Goal: Information Seeking & Learning: Understand process/instructions

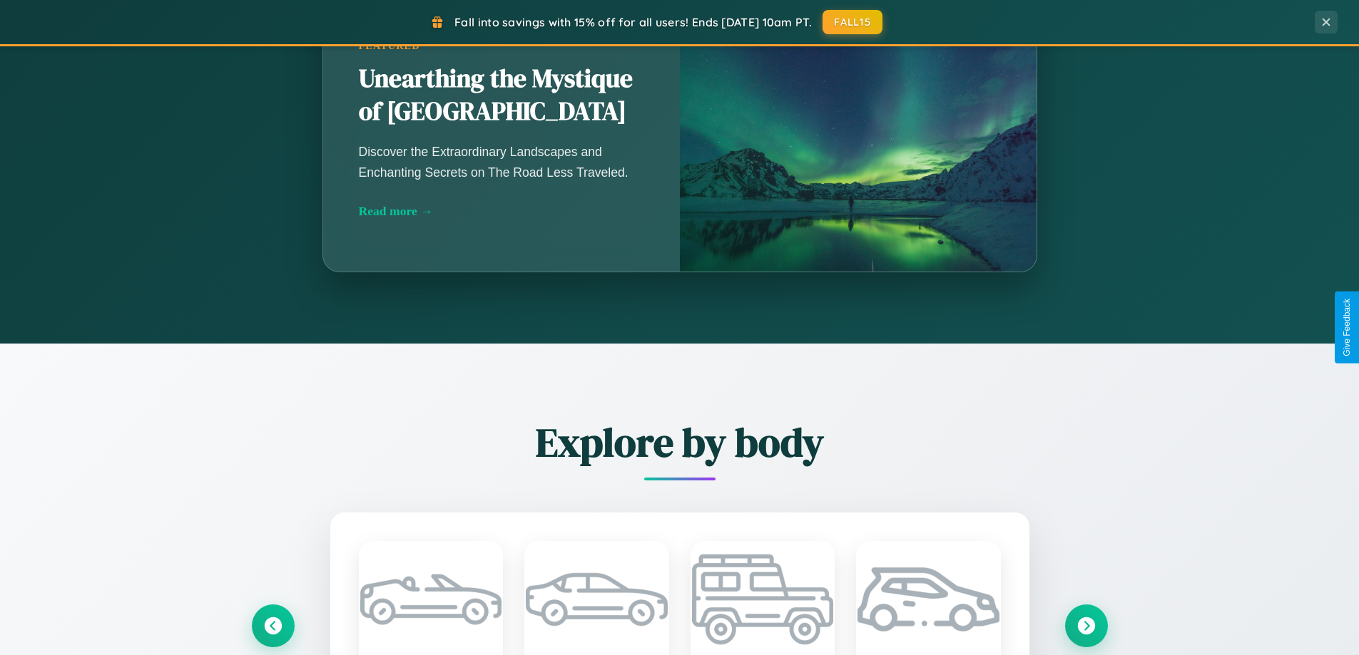
scroll to position [2745, 0]
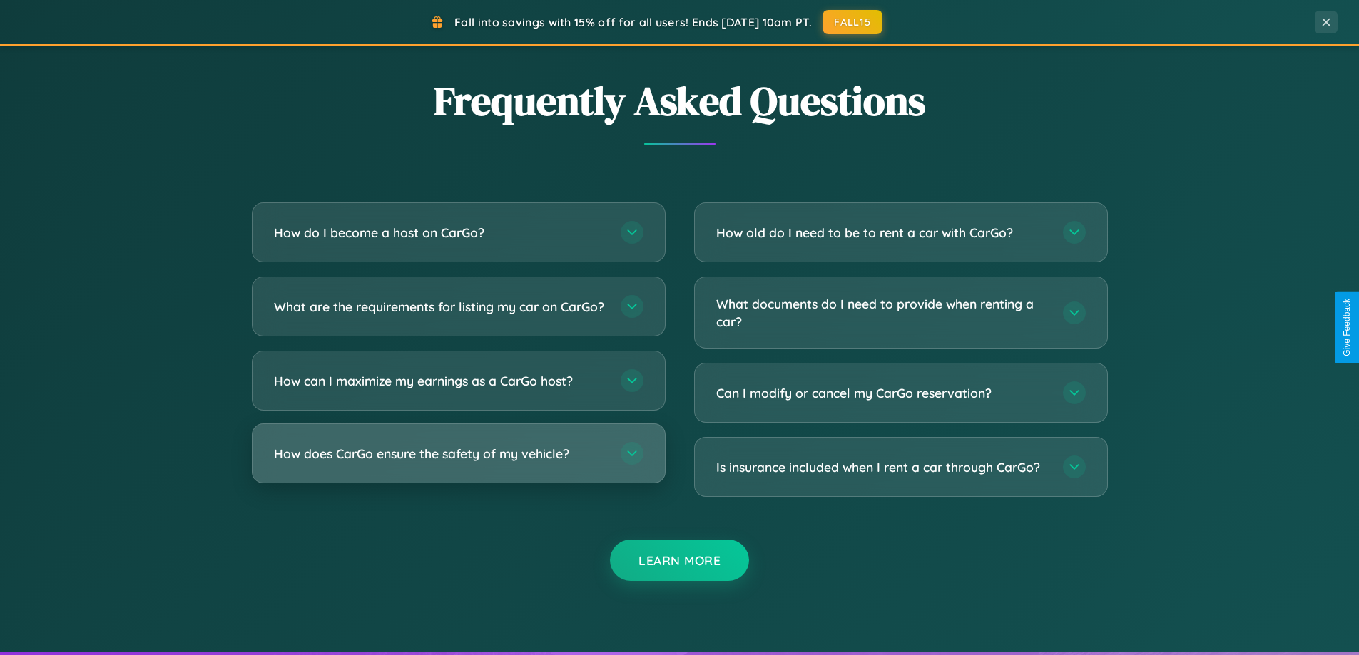
click at [458, 463] on h3 "How does CarGo ensure the safety of my vehicle?" at bounding box center [440, 454] width 332 height 18
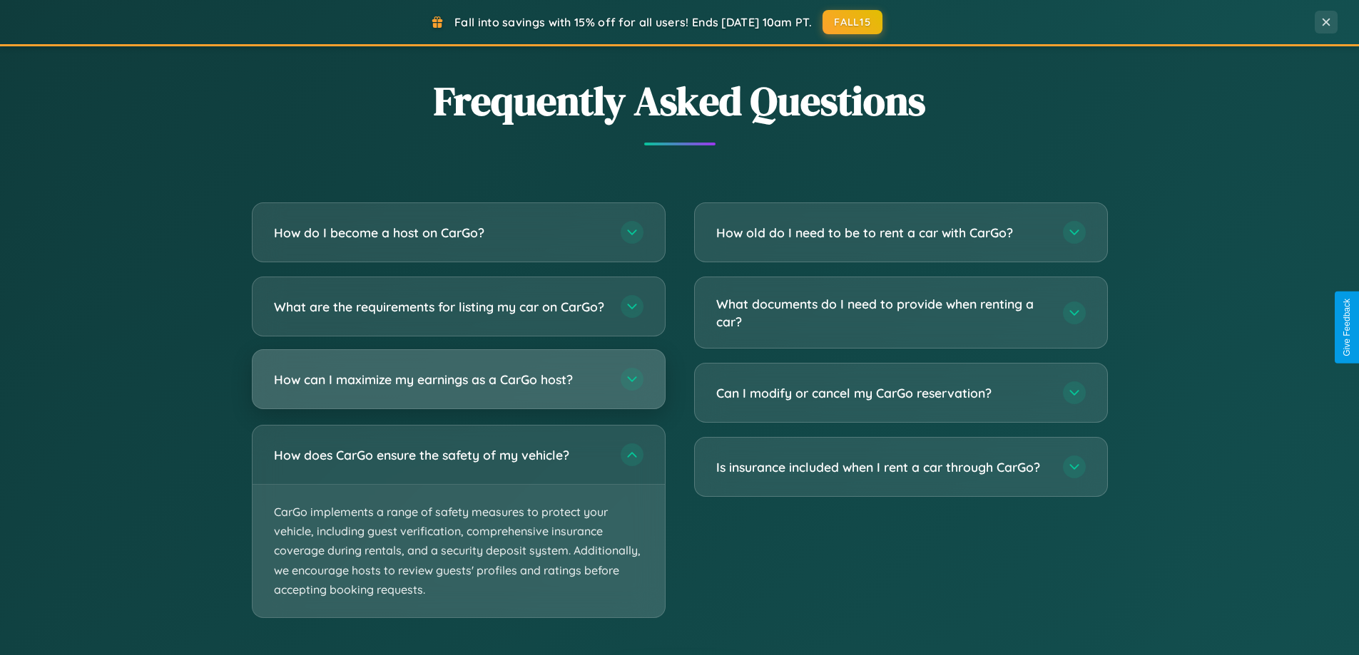
click at [458, 389] on h3 "How can I maximize my earnings as a CarGo host?" at bounding box center [440, 380] width 332 height 18
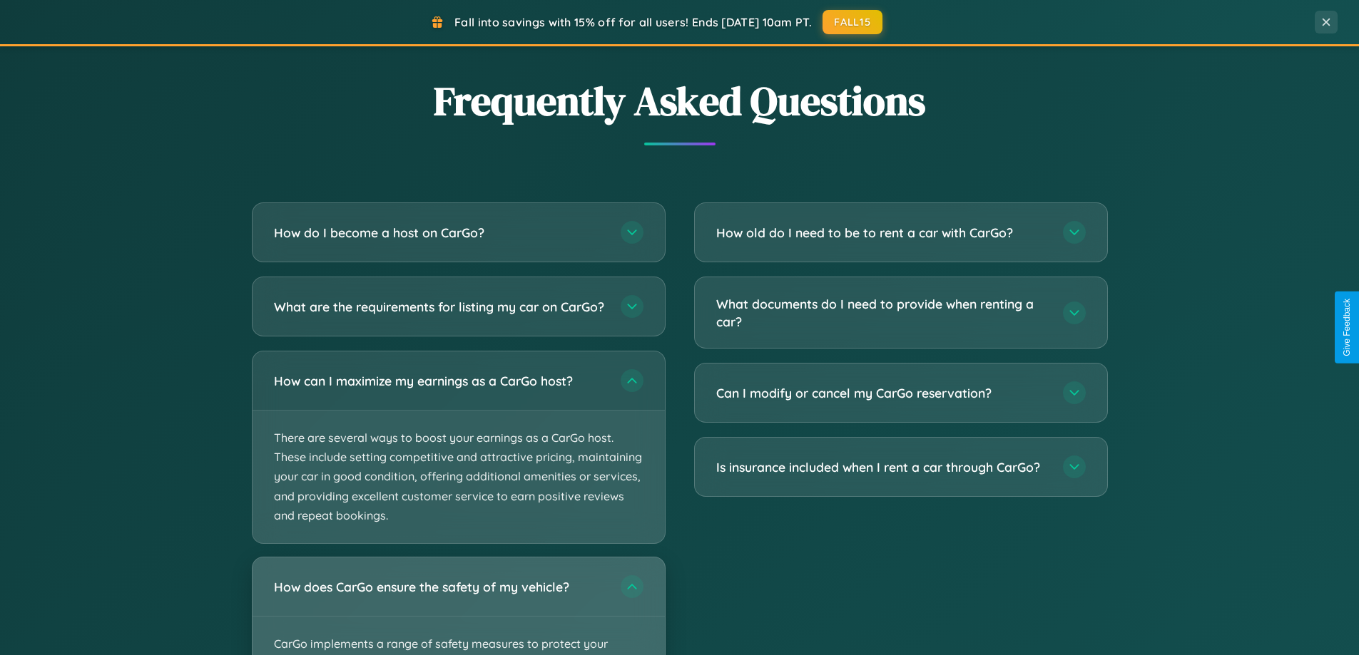
click at [458, 613] on div "How does CarGo ensure the safety of my vehicle?" at bounding box center [458, 587] width 412 height 58
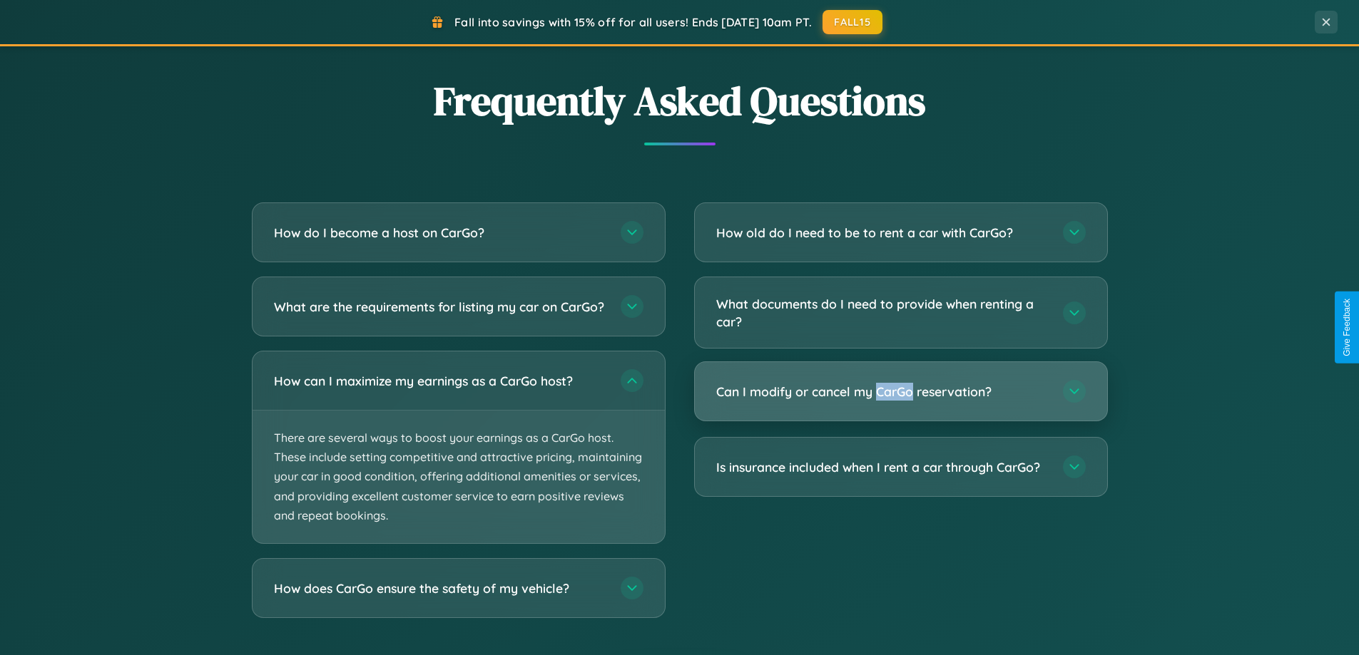
click at [900, 392] on h3 "Can I modify or cancel my CarGo reservation?" at bounding box center [882, 392] width 332 height 18
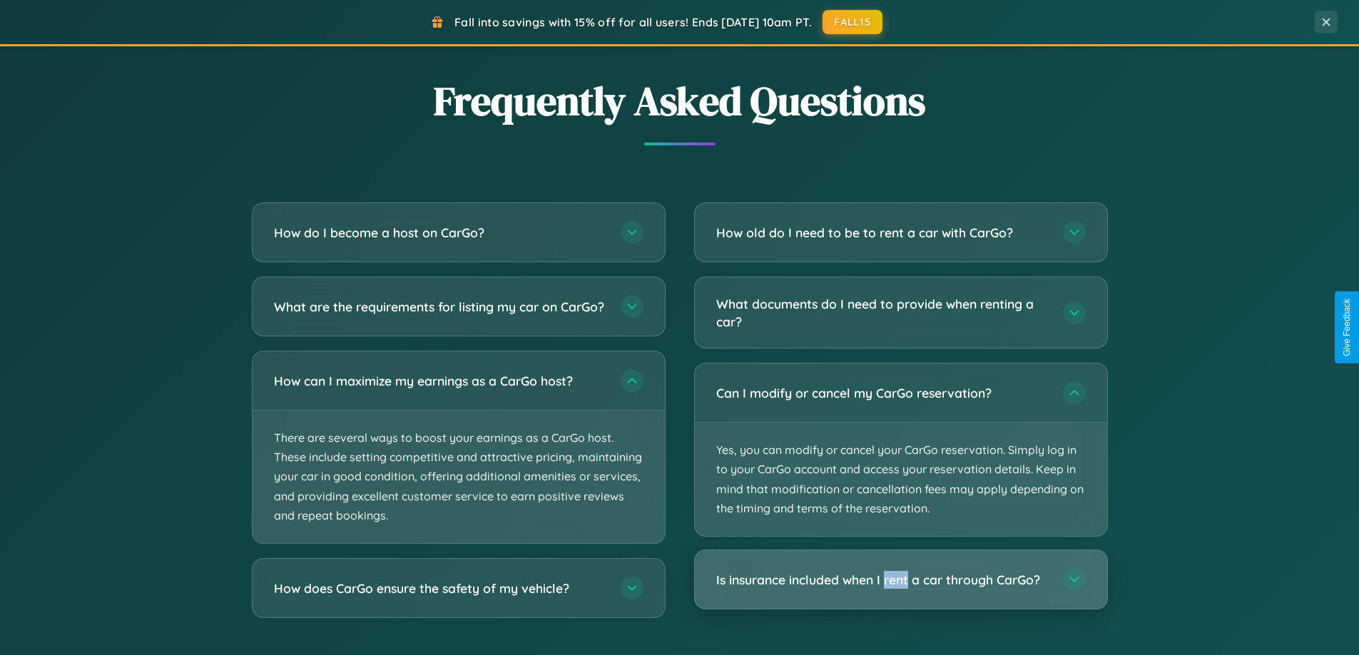
click at [900, 581] on h3 "Is insurance included when I rent a car through CarGo?" at bounding box center [882, 580] width 332 height 18
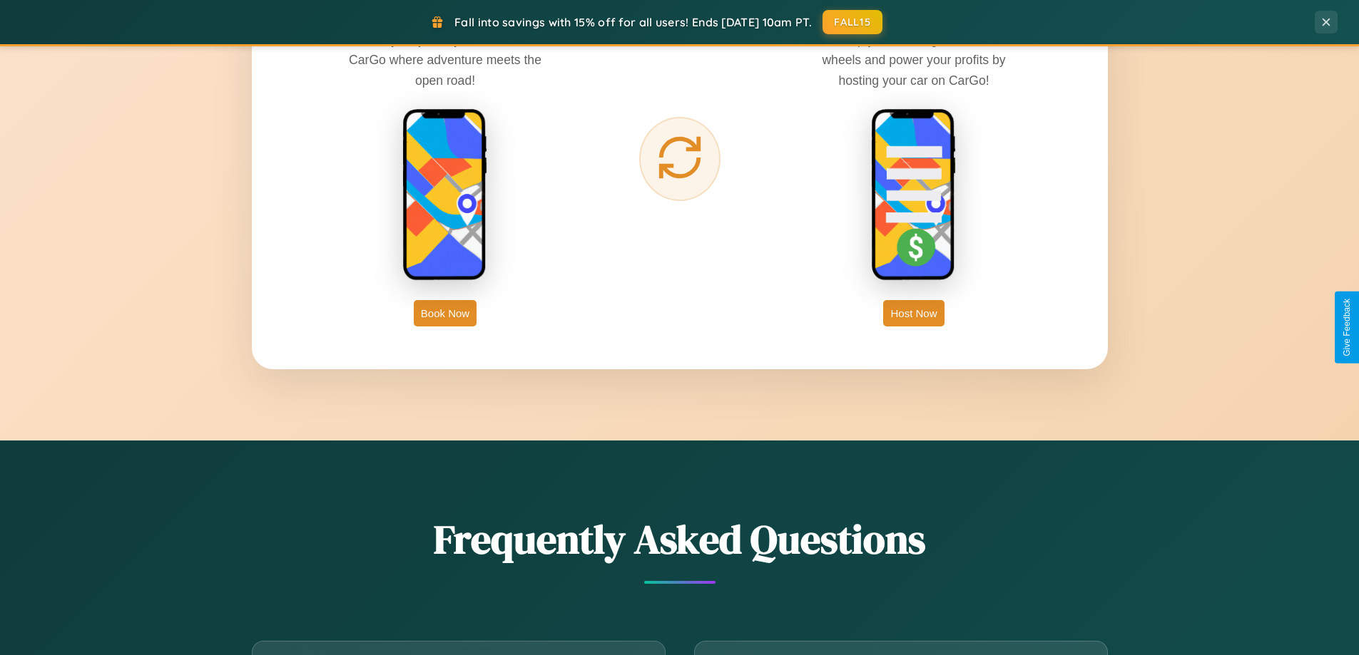
scroll to position [2292, 0]
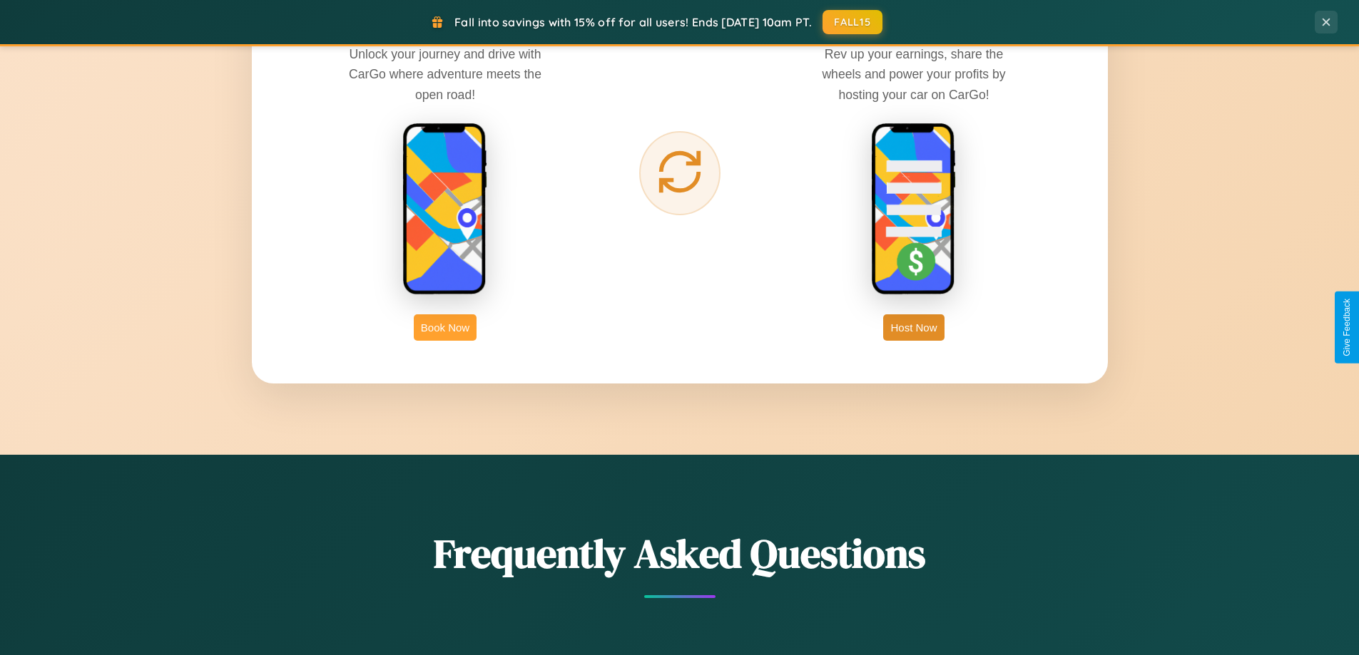
click at [445, 327] on button "Book Now" at bounding box center [445, 328] width 63 height 26
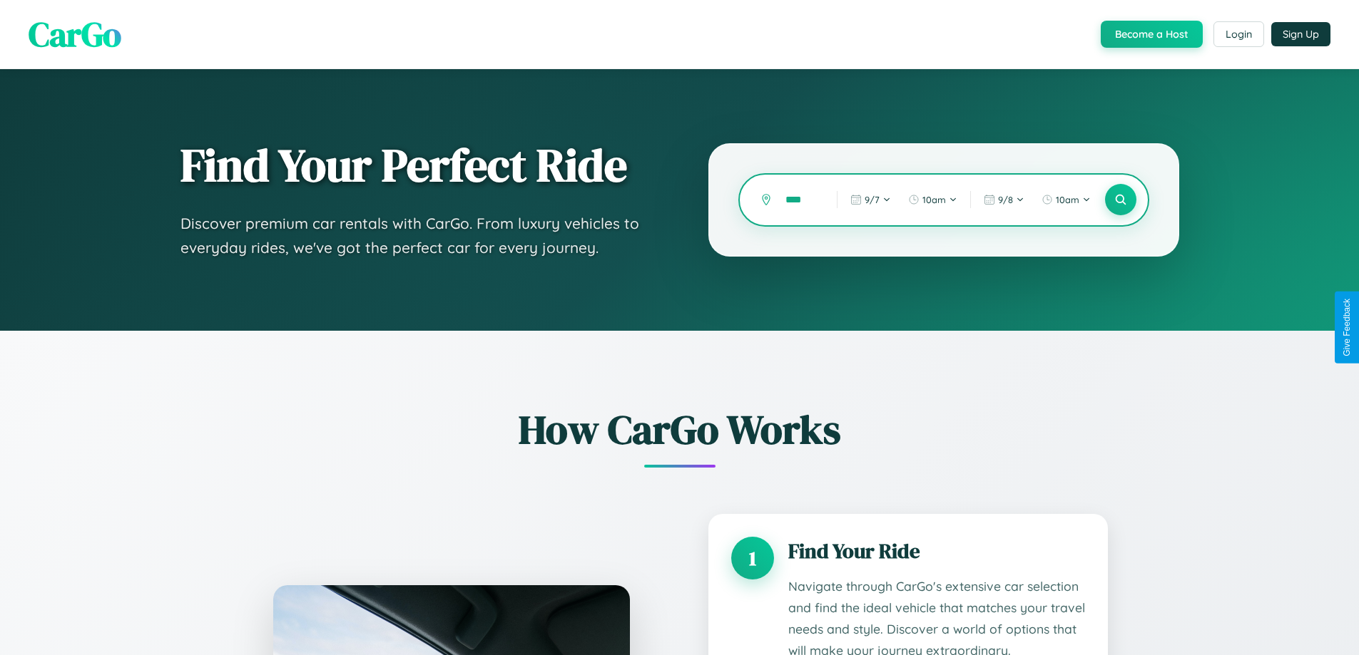
type input "*****"
